Goal: Information Seeking & Learning: Understand process/instructions

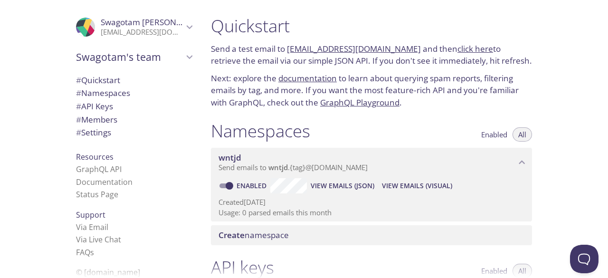
scroll to position [30, 0]
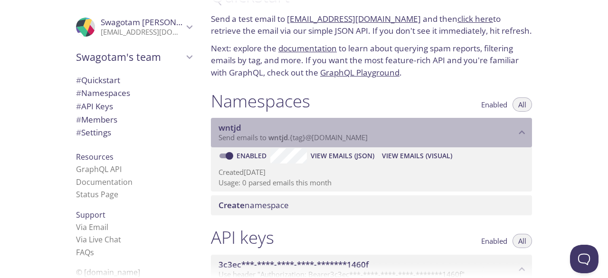
click at [271, 138] on span "wntjd" at bounding box center [277, 136] width 19 height 9
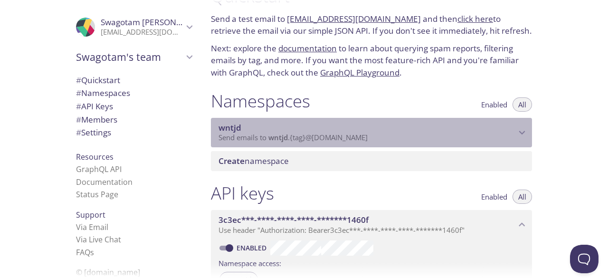
click at [271, 138] on span "wntjd" at bounding box center [277, 136] width 19 height 9
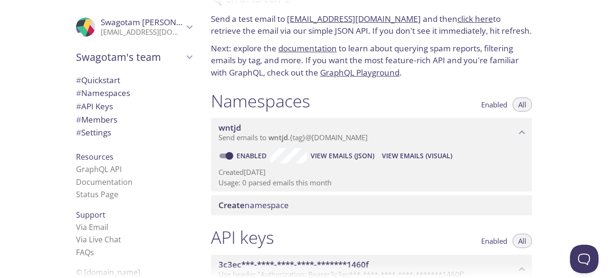
click at [294, 149] on div "wntjd Send emails to wntjd . {tag} @[DOMAIN_NAME] Enabled View Emails (JSON) Vi…" at bounding box center [371, 155] width 321 height 74
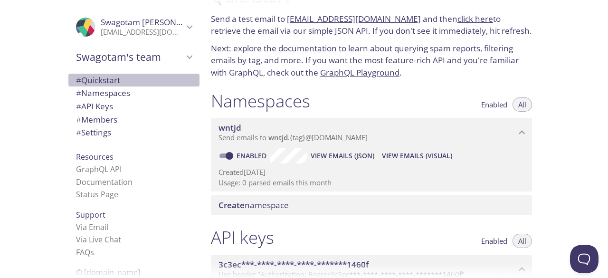
click at [117, 84] on span "# Quickstart" at bounding box center [134, 80] width 116 height 12
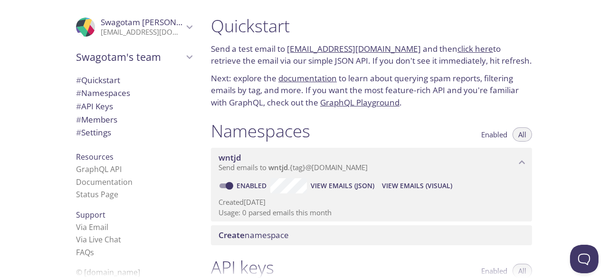
click at [293, 51] on link "[EMAIL_ADDRESS][DOMAIN_NAME]" at bounding box center [354, 48] width 134 height 11
click at [457, 51] on link "click here" at bounding box center [475, 48] width 36 height 11
click at [326, 74] on link "documentation" at bounding box center [307, 78] width 58 height 11
click at [423, 188] on span "View Emails (Visual)" at bounding box center [417, 185] width 70 height 11
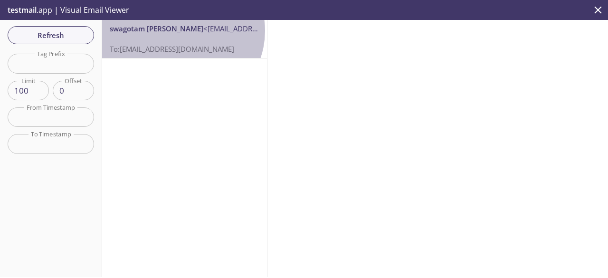
click at [203, 31] on span "<[EMAIL_ADDRESS][DOMAIN_NAME]>" at bounding box center [264, 28] width 123 height 9
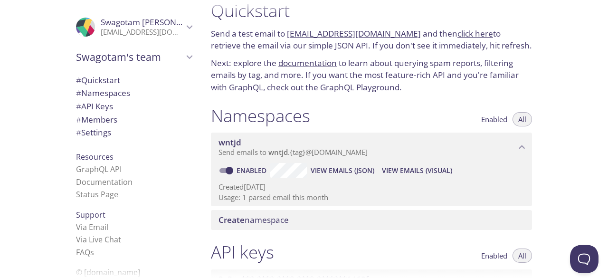
scroll to position [62, 0]
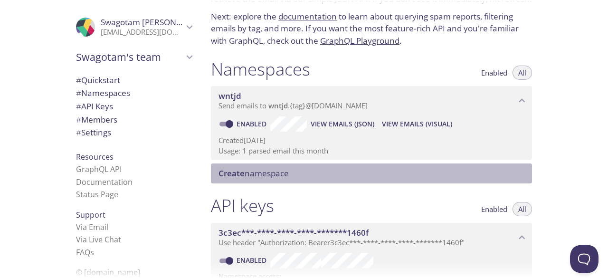
click at [265, 170] on span "Create namespace" at bounding box center [253, 173] width 70 height 11
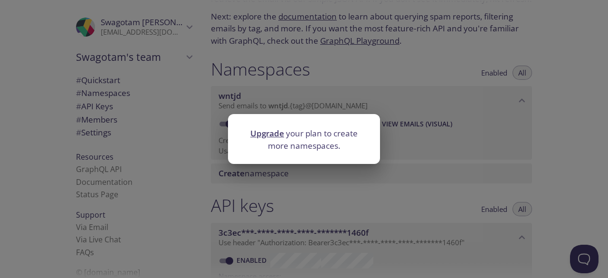
click at [395, 114] on div "Upgrade your plan to create more namespaces." at bounding box center [304, 139] width 608 height 278
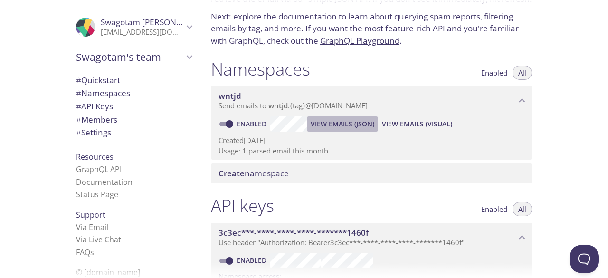
click at [331, 130] on button "View Emails (JSON)" at bounding box center [342, 123] width 71 height 15
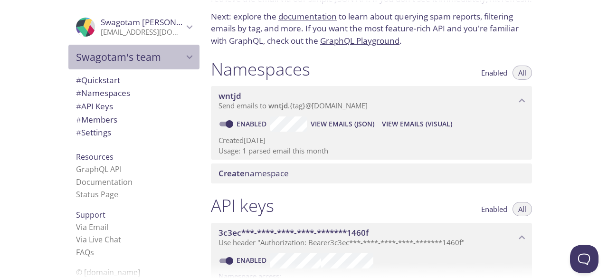
click at [183, 46] on div "Swagotam's team" at bounding box center [133, 57] width 131 height 25
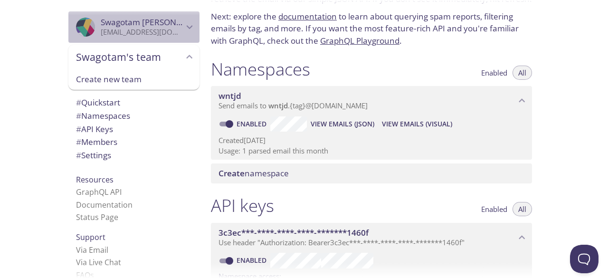
click at [186, 27] on icon "Swagotam Malakar" at bounding box center [189, 27] width 12 height 12
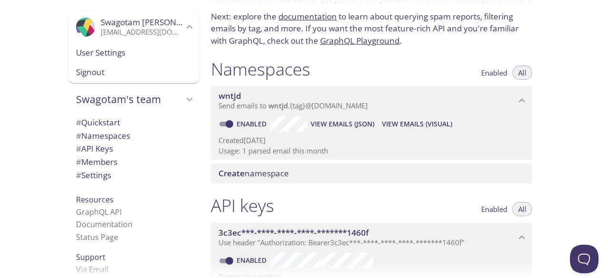
click at [44, 91] on div ".cls-1 { fill: #6d5ca8; } .cls-2 { fill: #3fc191; } .cls-3 { fill: #3b4752; } .…" at bounding box center [101, 139] width 203 height 278
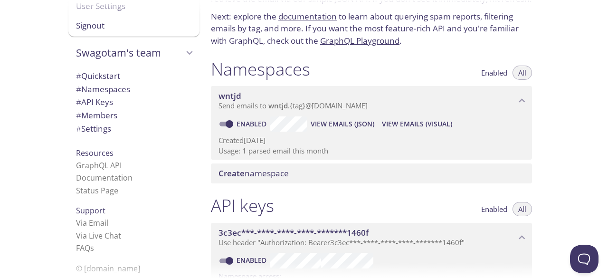
scroll to position [47, 0]
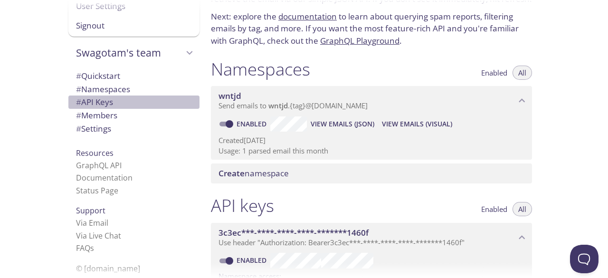
click at [108, 101] on span "# API Keys" at bounding box center [134, 102] width 116 height 12
